Goal: Use online tool/utility: Utilize a website feature to perform a specific function

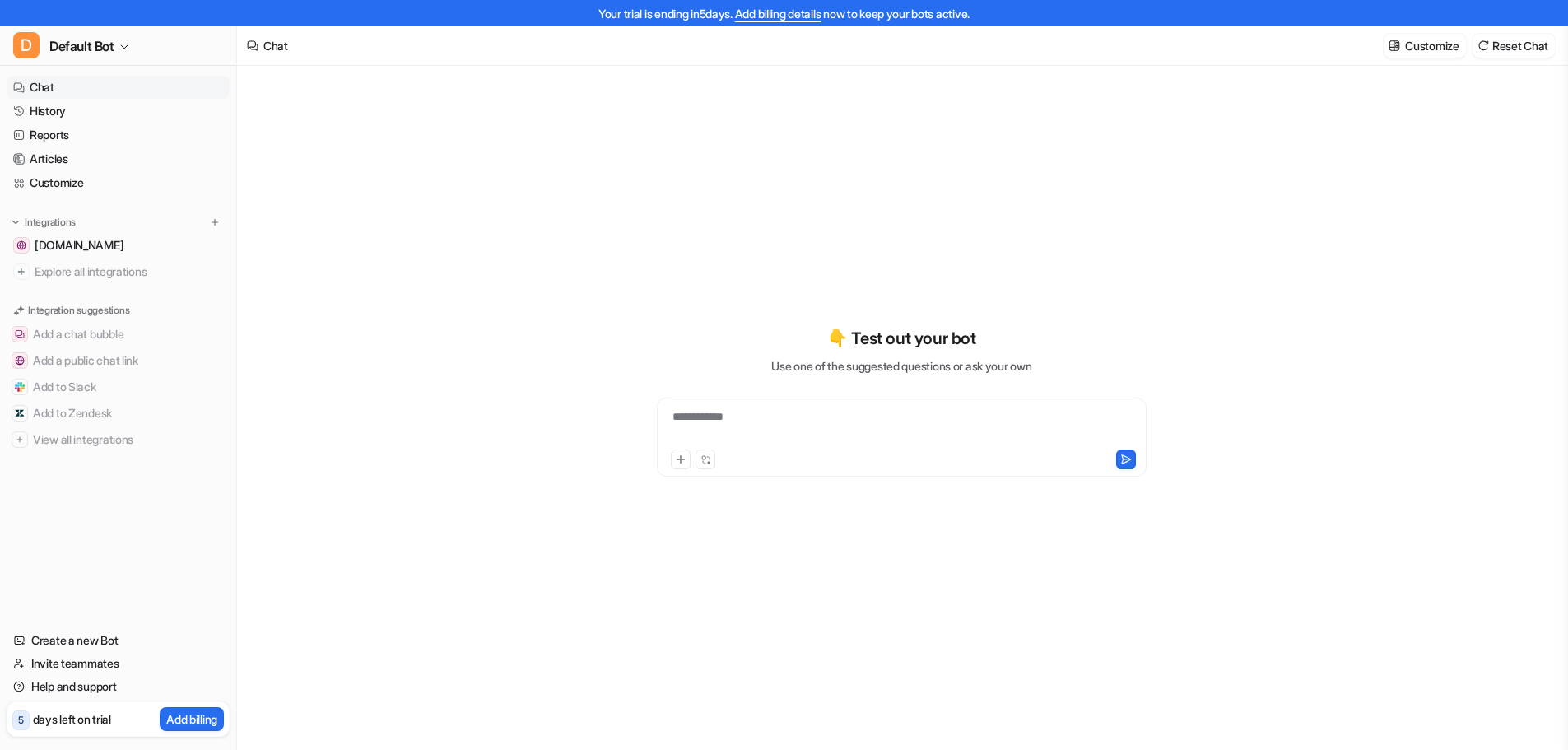
type textarea "**********"
click at [1444, 44] on p "Customize" at bounding box center [1432, 46] width 53 height 18
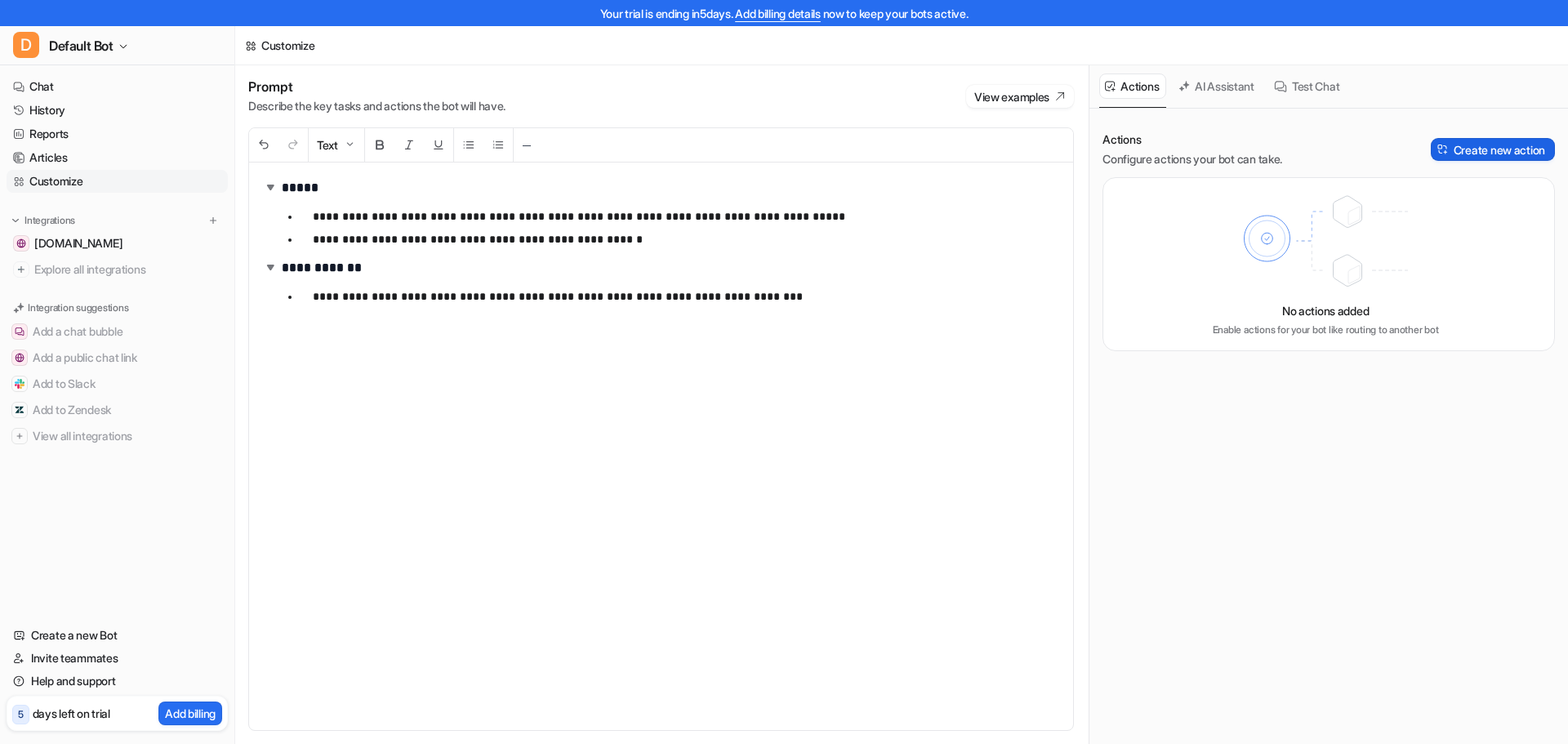
click at [1457, 154] on button "Create new action" at bounding box center [1492, 149] width 124 height 22
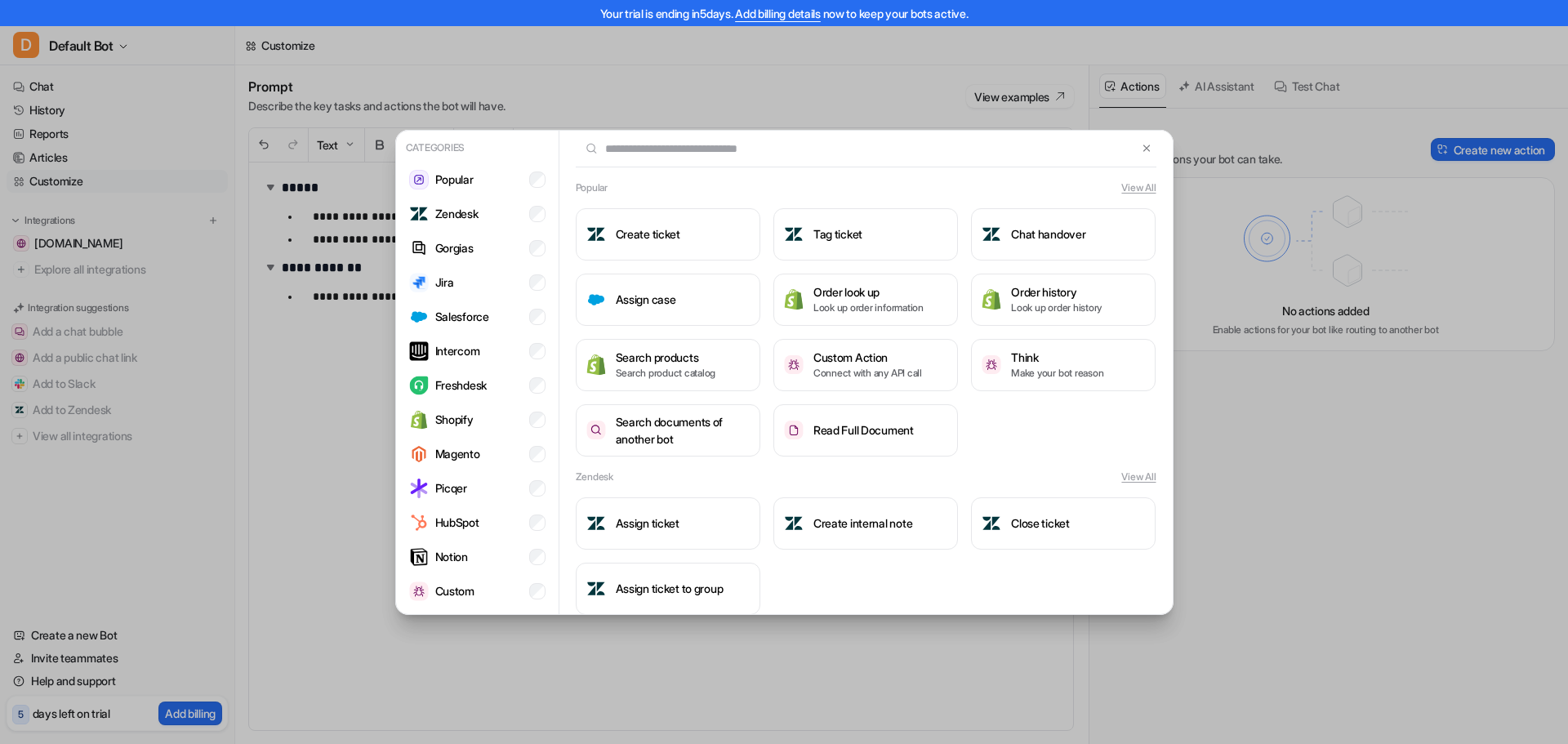
click at [679, 660] on div "Categories Popular Zendesk Gorgias Jira Salesforce Intercom Freshdesk Shopify M…" at bounding box center [784, 372] width 804 height 744
